Goal: Information Seeking & Learning: Learn about a topic

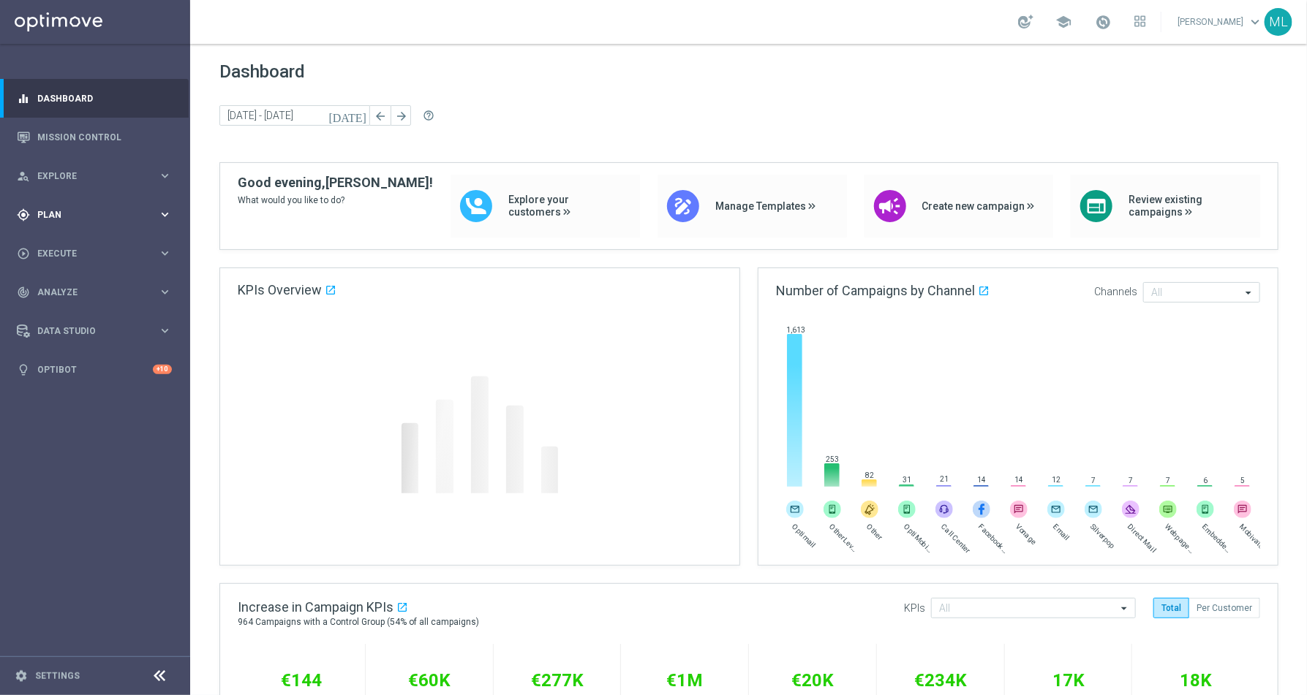
click at [166, 218] on icon "keyboard_arrow_right" at bounding box center [165, 215] width 14 height 14
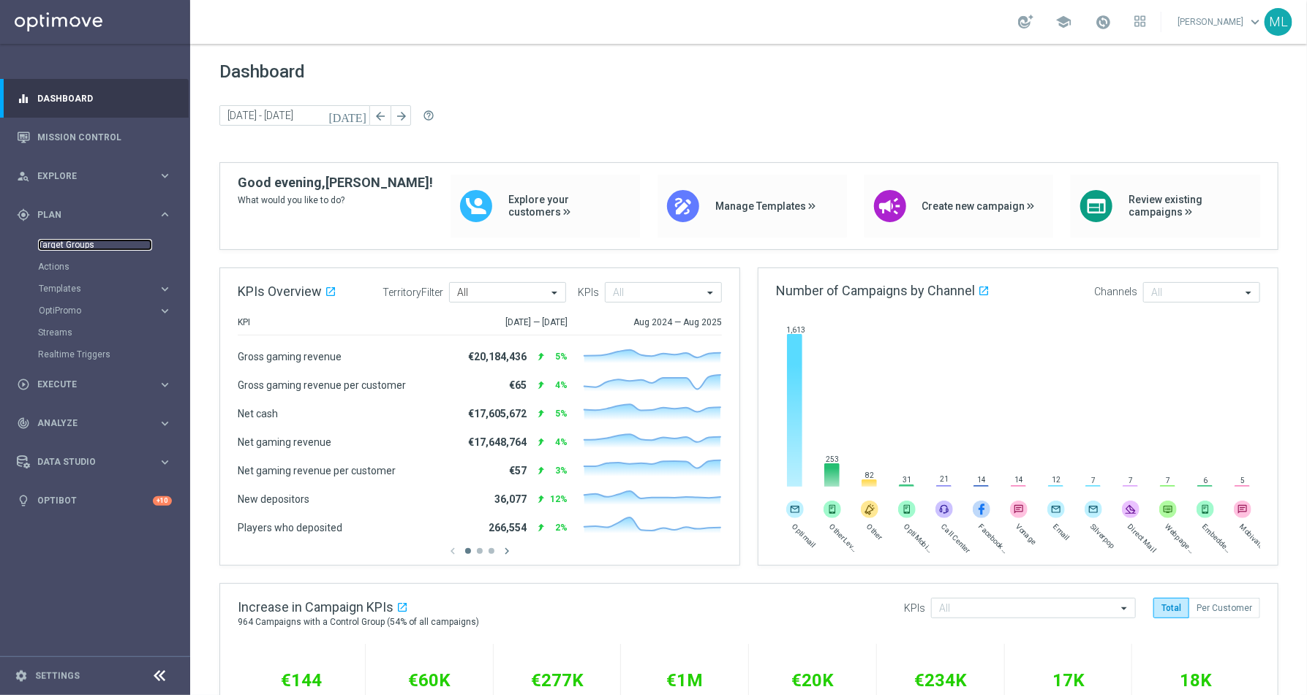
click at [72, 246] on link "Target Groups" at bounding box center [95, 245] width 114 height 12
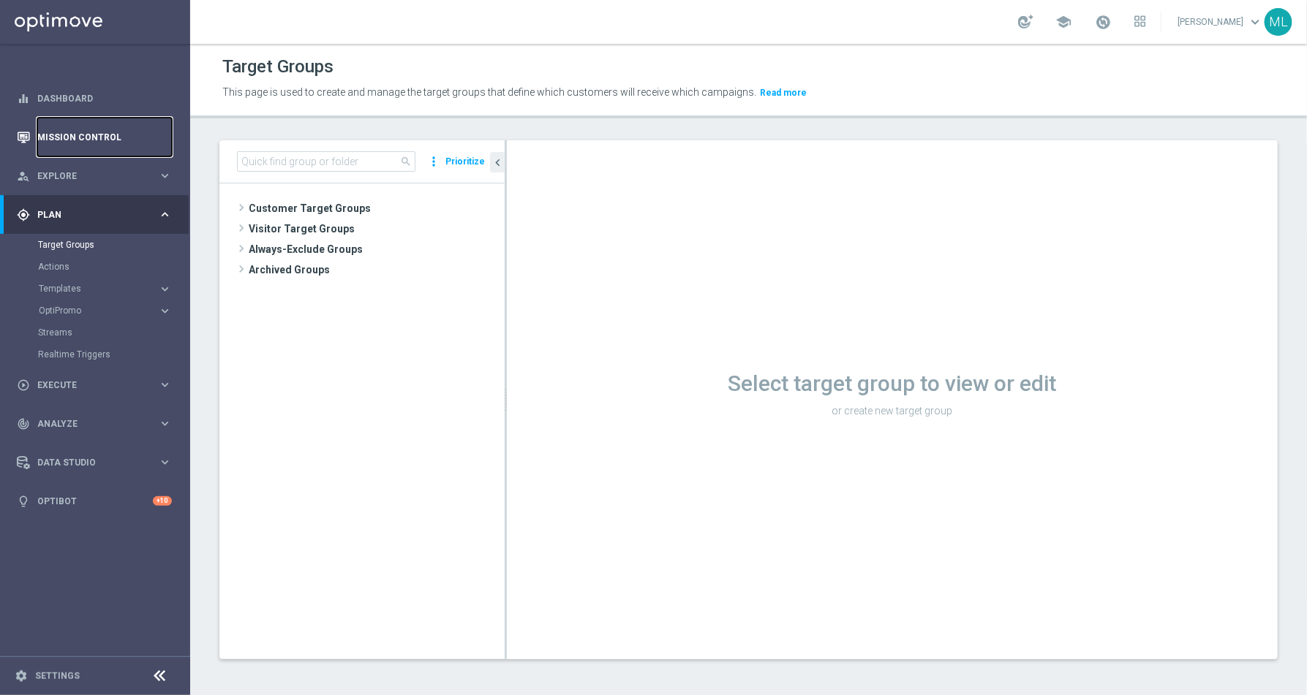
click at [75, 130] on link "Mission Control" at bounding box center [104, 137] width 135 height 39
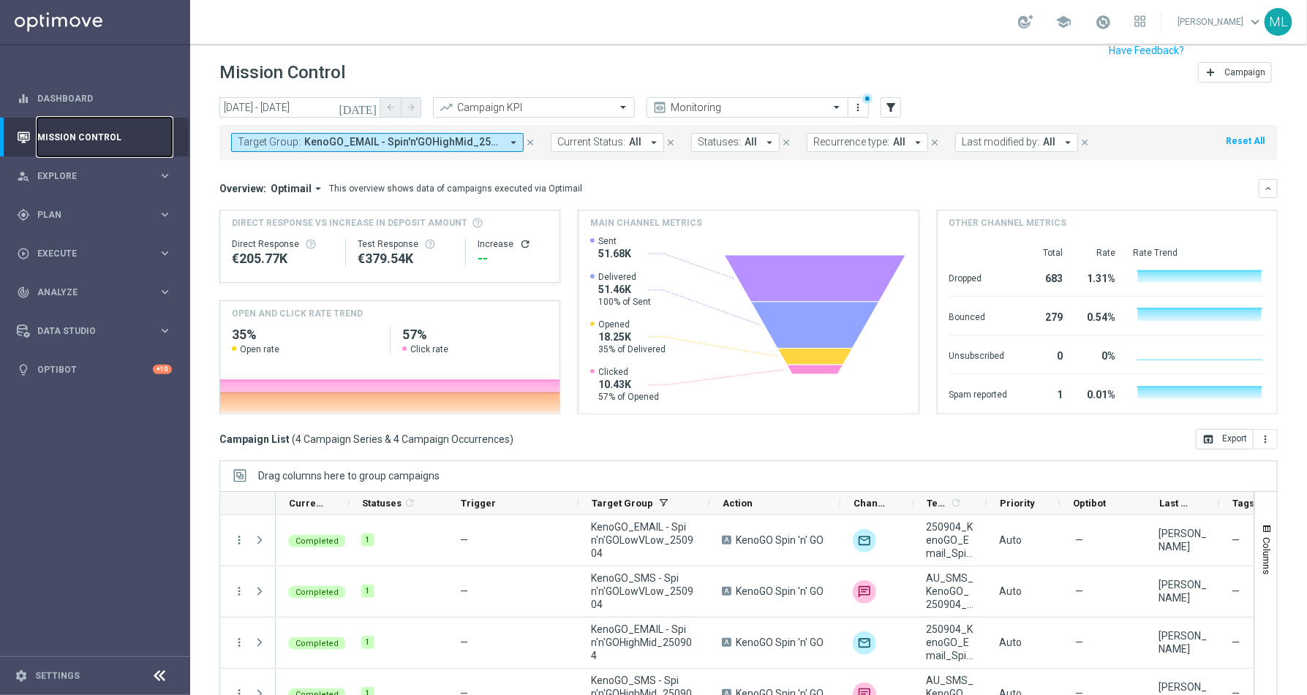
scroll to position [34, 0]
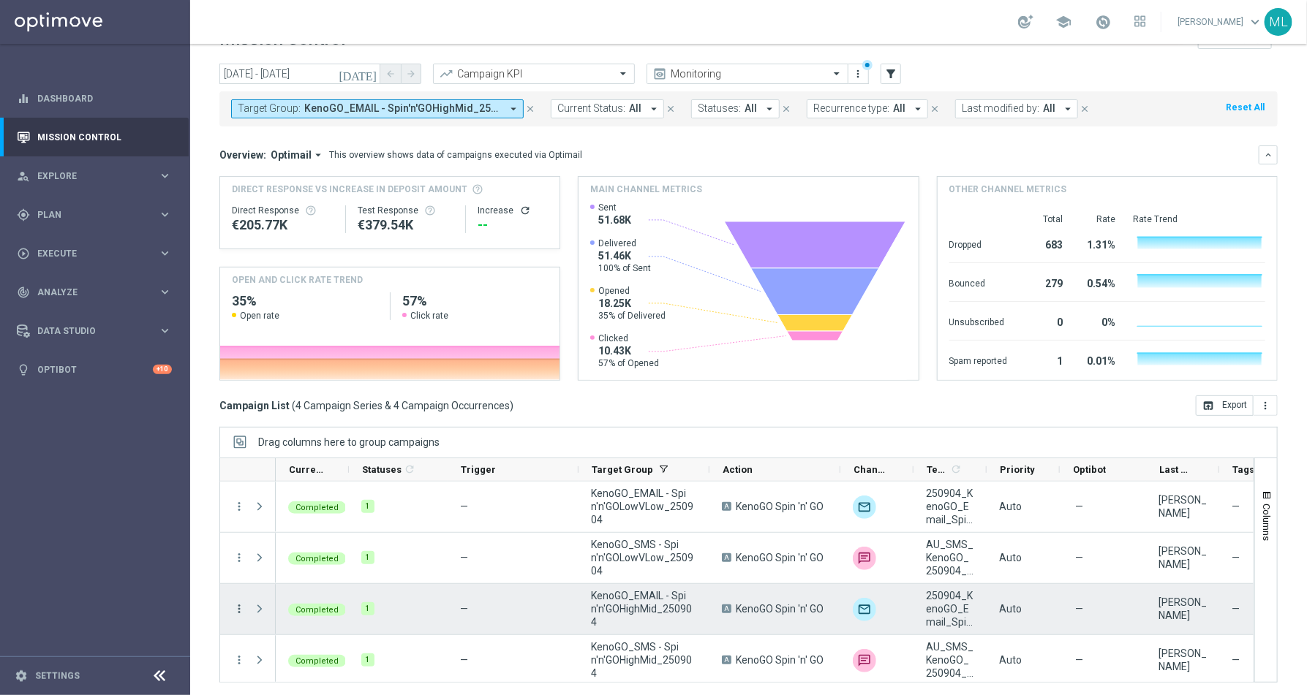
click at [235, 604] on icon "more_vert" at bounding box center [239, 609] width 13 height 13
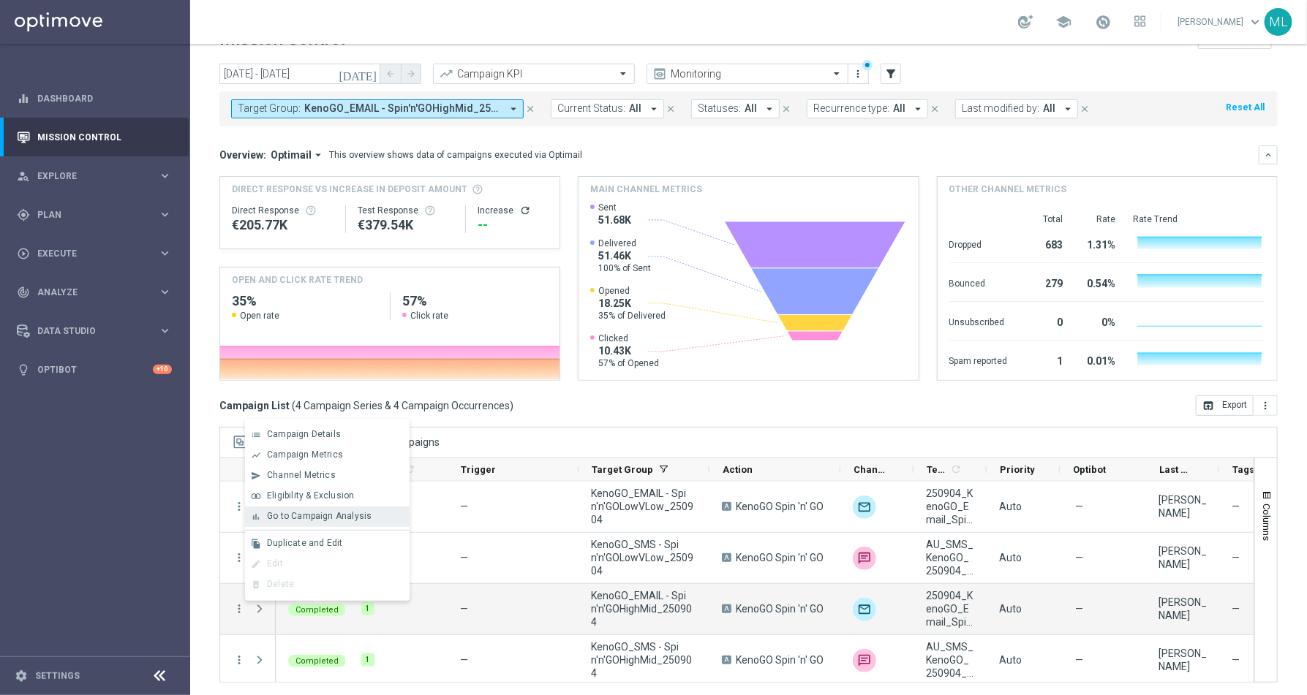
click at [320, 516] on span "Go to Campaign Analysis" at bounding box center [319, 516] width 105 height 10
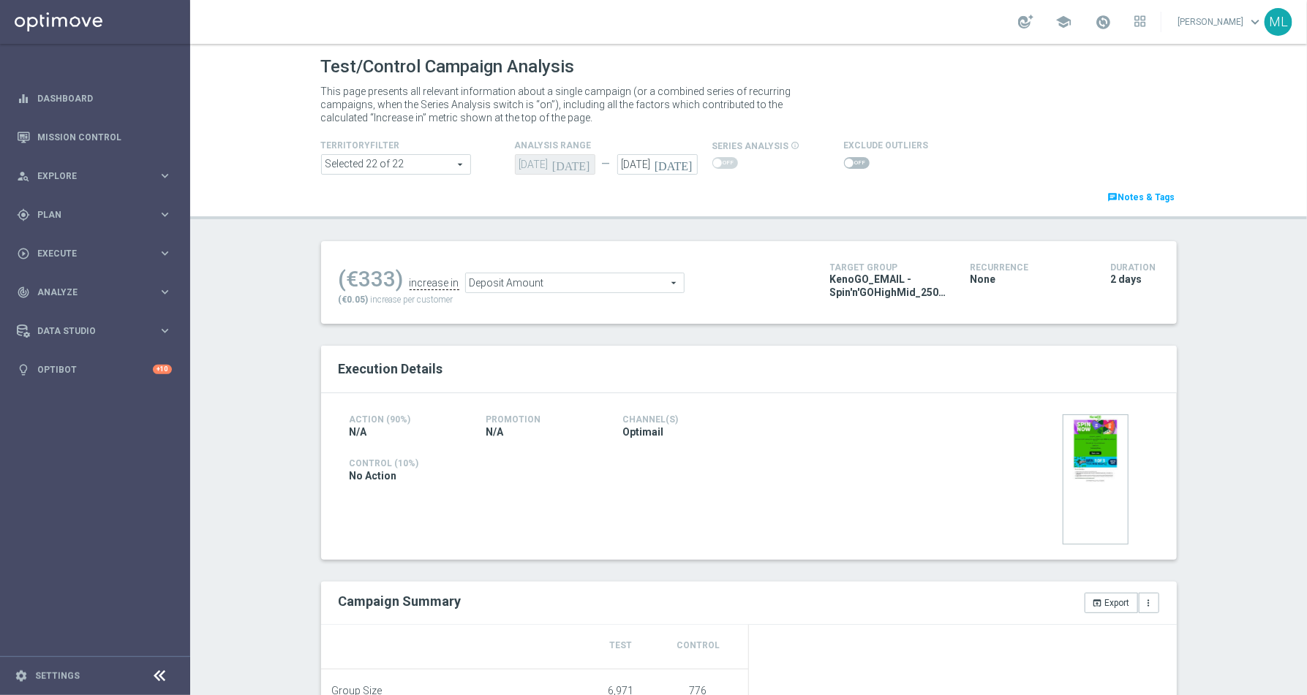
click at [672, 283] on span "Deposit Amount" at bounding box center [575, 282] width 218 height 19
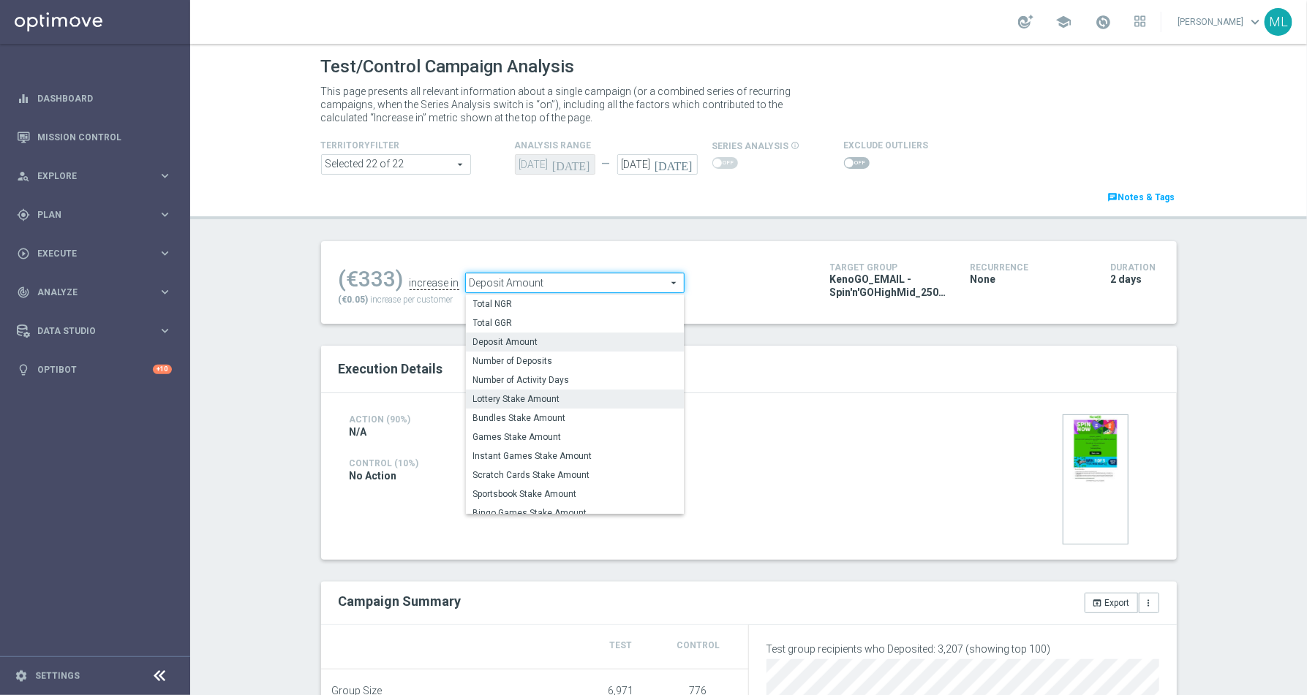
click at [573, 401] on span "Lottery Stake Amount" at bounding box center [574, 399] width 203 height 12
type input "Lottery Stake Amount"
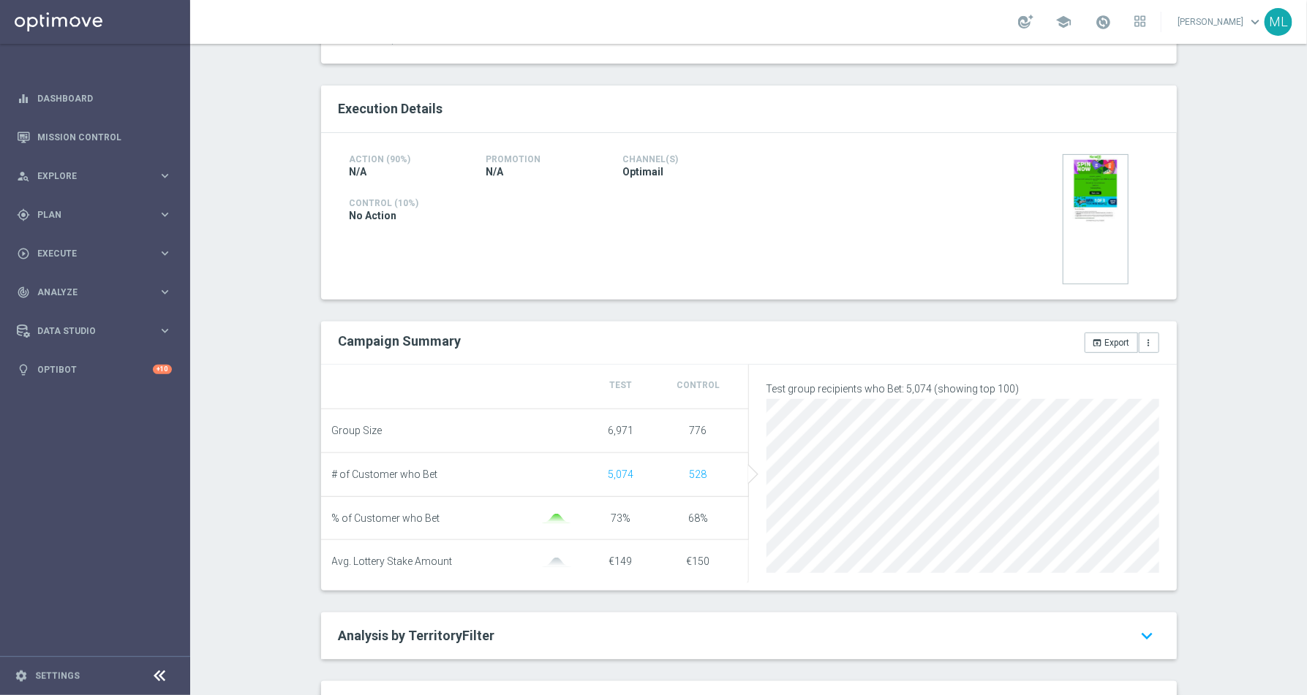
scroll to position [257, 0]
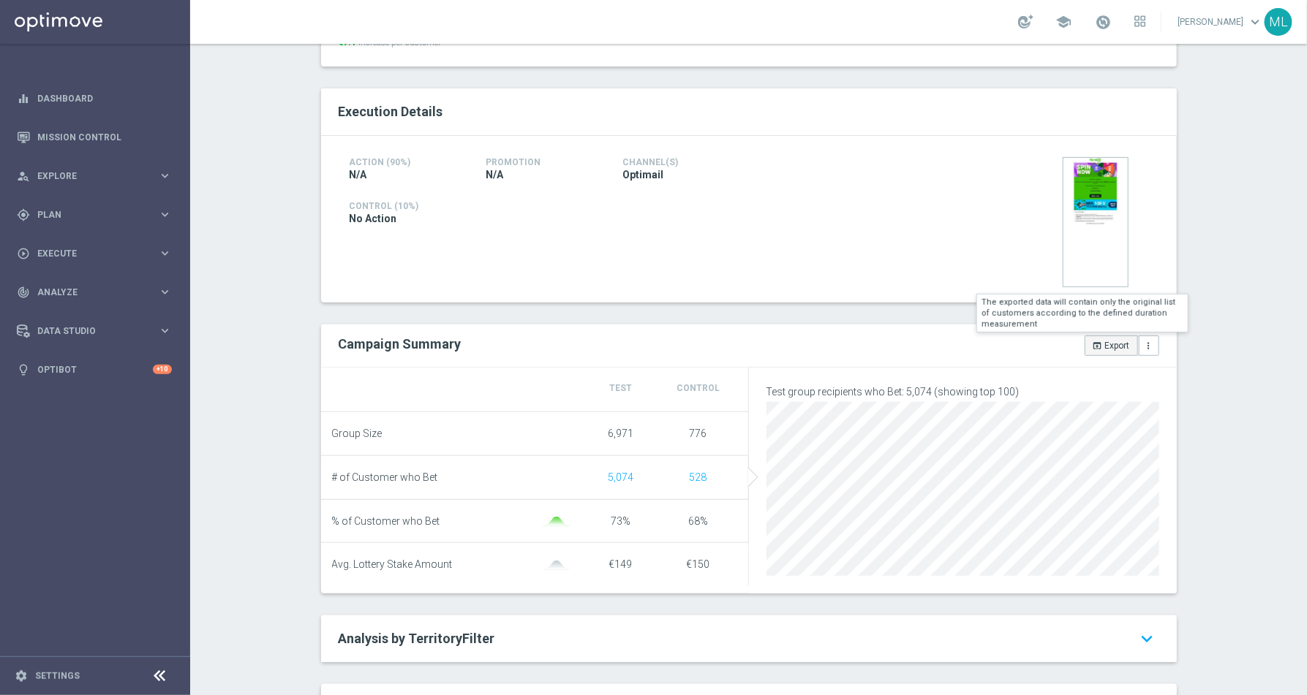
click at [1098, 344] on icon "open_in_browser" at bounding box center [1097, 346] width 10 height 10
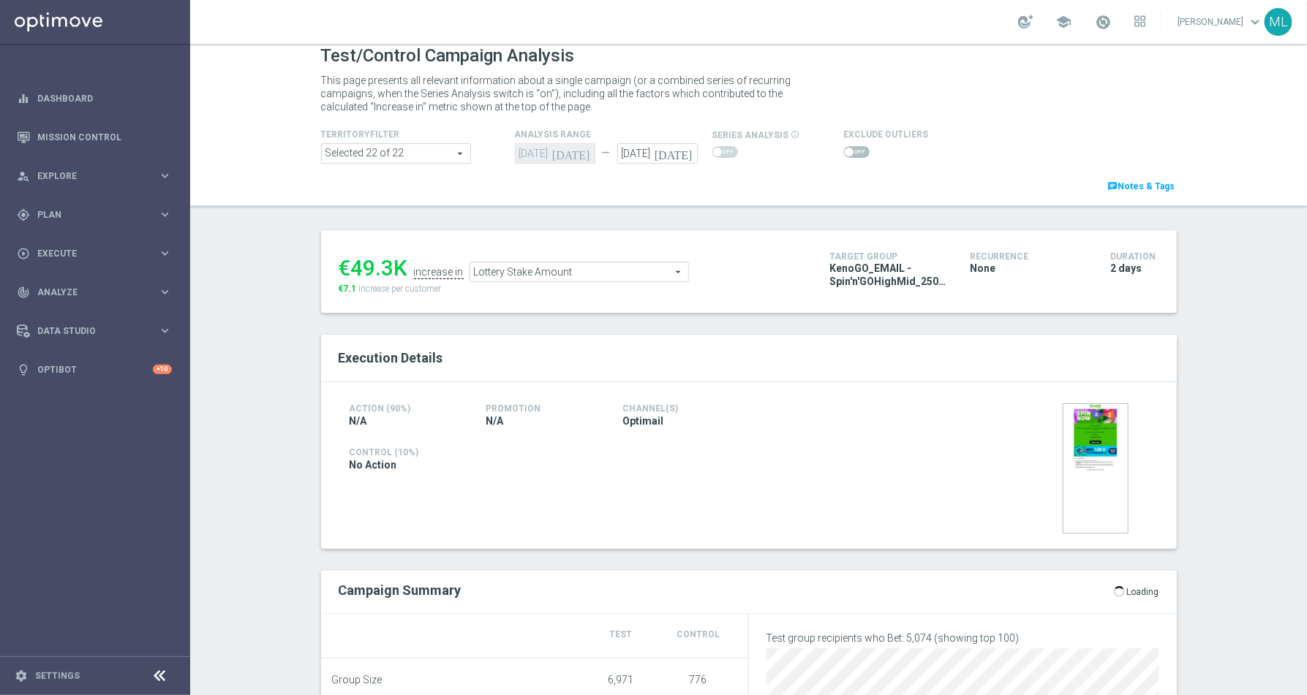
scroll to position [0, 0]
